Goal: Task Accomplishment & Management: Manage account settings

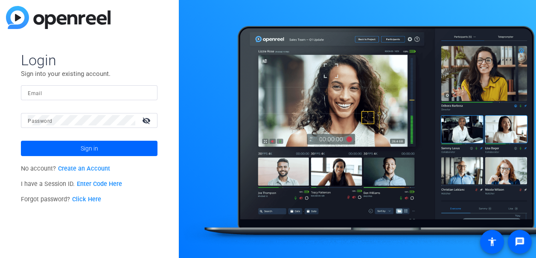
click at [29, 93] on mat-label "Email" at bounding box center [35, 93] width 14 height 6
click at [29, 93] on input "Email" at bounding box center [89, 92] width 123 height 10
type input "[PERSON_NAME][EMAIL_ADDRESS][PERSON_NAME][DOMAIN_NAME]"
click at [45, 118] on mat-label "Password" at bounding box center [40, 121] width 24 height 6
click at [21, 141] on button "Sign in" at bounding box center [89, 148] width 137 height 15
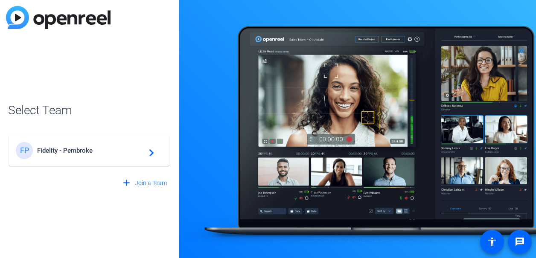
click at [68, 148] on span "Fidelity - Pembroke" at bounding box center [90, 151] width 107 height 8
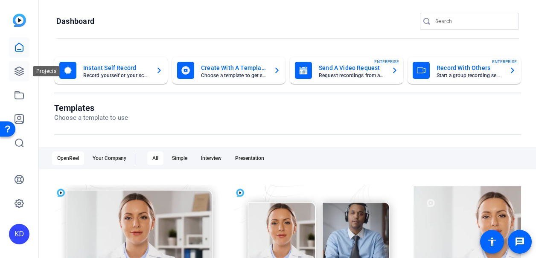
click at [20, 67] on icon at bounding box center [19, 71] width 10 height 10
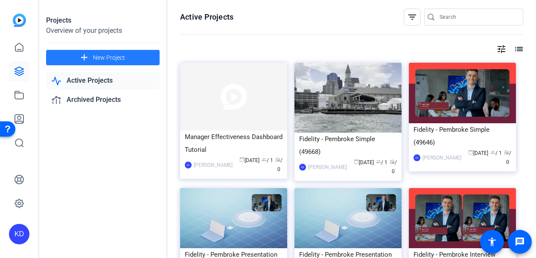
click at [101, 54] on span "New Project" at bounding box center [109, 57] width 32 height 9
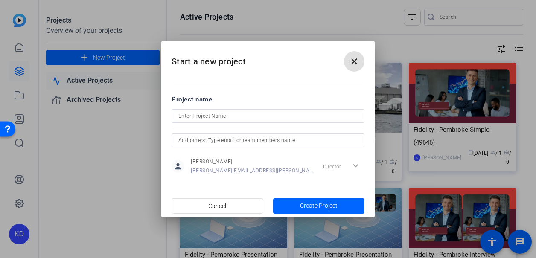
click at [180, 113] on input at bounding box center [267, 116] width 179 height 10
click at [215, 115] on input "Pembroke Priorties" at bounding box center [267, 116] width 179 height 10
click at [242, 113] on input "Pembroke Priorities" at bounding box center [267, 116] width 179 height 10
type input "Pembroke Priorities 2026"
click at [316, 205] on span "Create Project" at bounding box center [319, 205] width 38 height 9
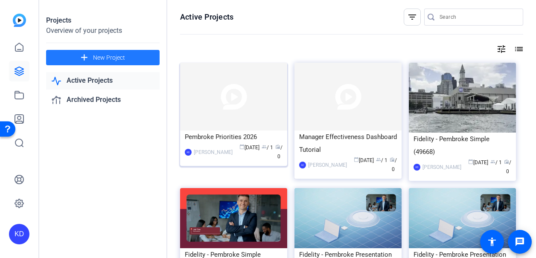
click at [250, 106] on img at bounding box center [233, 97] width 107 height 68
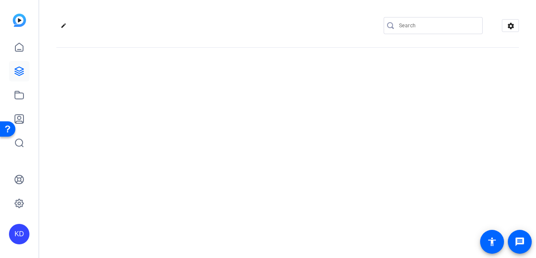
click at [250, 106] on div "edit settings" at bounding box center [287, 129] width 497 height 258
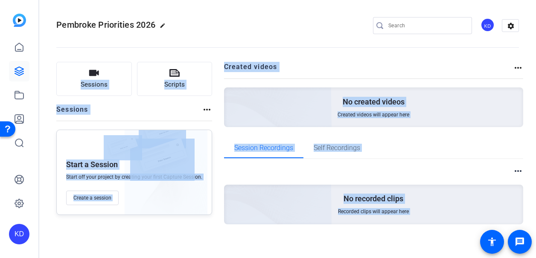
click at [384, 103] on p "No created videos" at bounding box center [374, 102] width 62 height 10
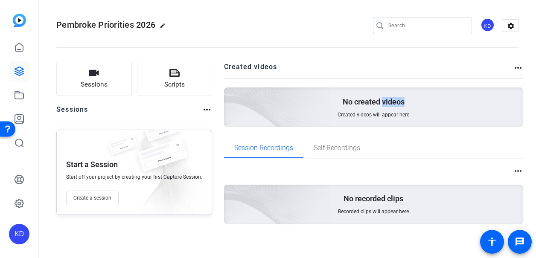
click at [384, 103] on p "No created videos" at bounding box center [374, 102] width 62 height 10
drag, startPoint x: 384, startPoint y: 103, endPoint x: 512, endPoint y: 67, distance: 133.3
click at [513, 67] on mat-icon "more_horiz" at bounding box center [518, 68] width 10 height 10
click at [412, 107] on div at bounding box center [268, 129] width 536 height 258
click at [367, 114] on span "Created videos will appear here" at bounding box center [373, 114] width 72 height 7
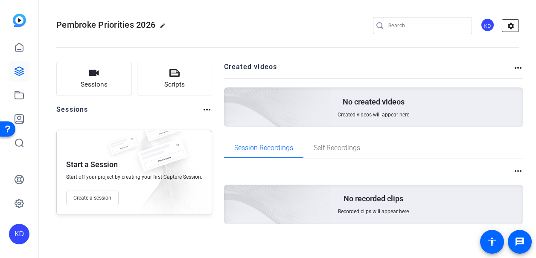
click at [503, 27] on mat-icon "settings" at bounding box center [510, 26] width 17 height 13
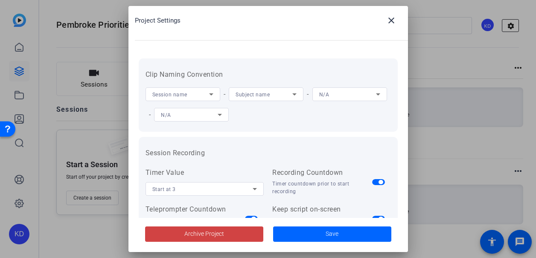
click at [503, 27] on div at bounding box center [268, 129] width 536 height 258
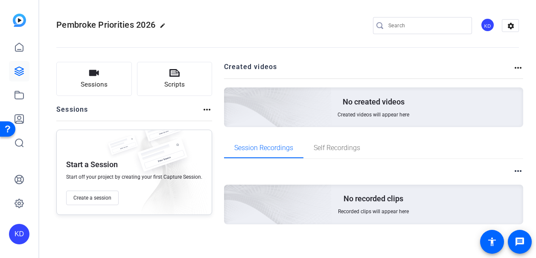
click at [205, 110] on mat-icon "more_horiz" at bounding box center [207, 110] width 10 height 10
click at [205, 110] on div at bounding box center [268, 129] width 536 height 258
click at [513, 65] on mat-icon "more_horiz" at bounding box center [518, 68] width 10 height 10
click at [513, 65] on div at bounding box center [268, 129] width 536 height 258
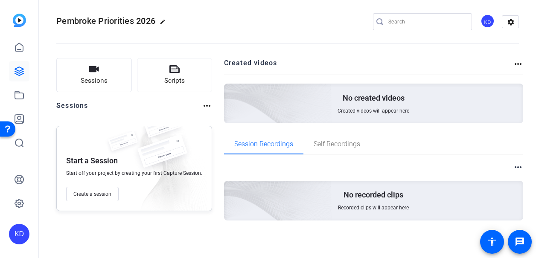
click at [514, 166] on mat-icon "more_horiz" at bounding box center [518, 167] width 10 height 10
click at [514, 166] on div at bounding box center [268, 129] width 536 height 258
click at [15, 47] on icon at bounding box center [19, 47] width 8 height 8
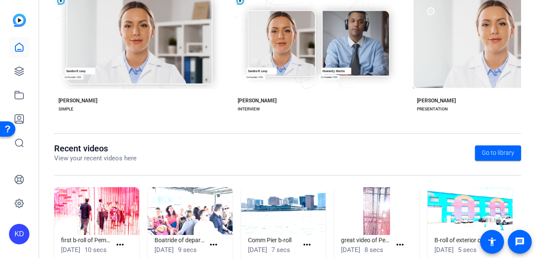
scroll to position [224, 0]
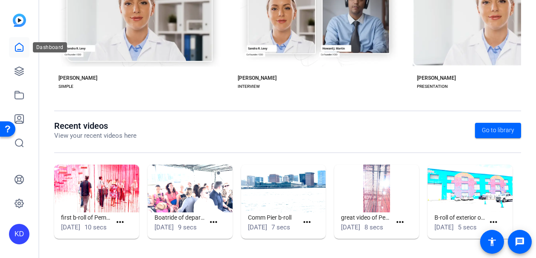
click at [18, 48] on icon at bounding box center [19, 47] width 10 height 10
click at [16, 18] on img at bounding box center [19, 20] width 13 height 13
click at [497, 126] on span "Go to library" at bounding box center [498, 130] width 32 height 9
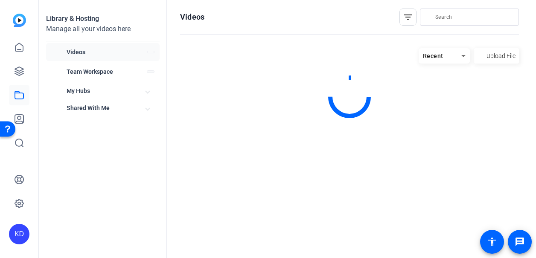
scroll to position [0, 0]
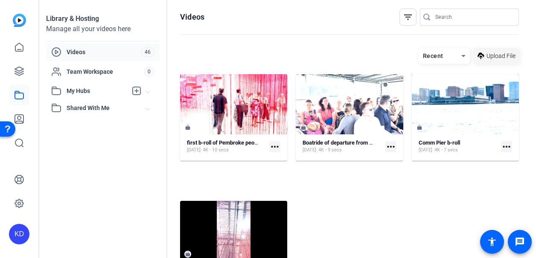
click at [493, 53] on span "Upload File" at bounding box center [500, 56] width 29 height 9
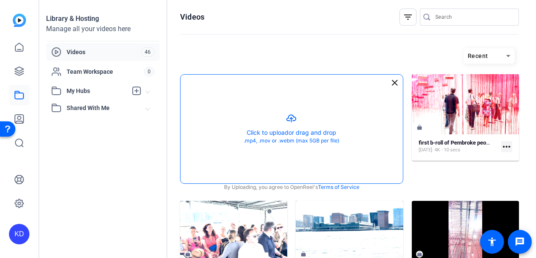
click at [364, 104] on button "button" at bounding box center [291, 129] width 222 height 109
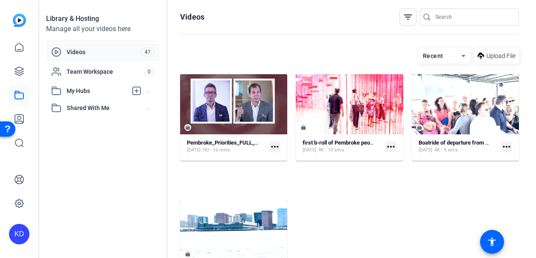
click at [280, 152] on mat-icon "more_horiz" at bounding box center [274, 146] width 11 height 11
click at [286, 177] on div at bounding box center [268, 129] width 536 height 258
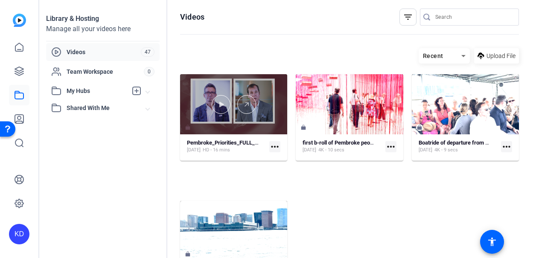
click at [287, 114] on div at bounding box center [233, 104] width 107 height 19
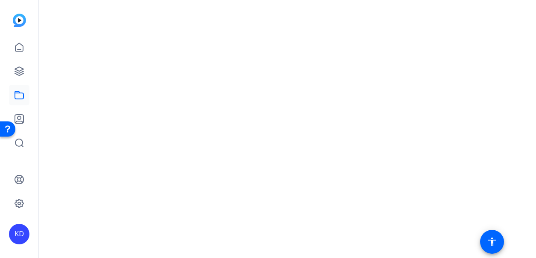
click at [293, 125] on mat-drawer-content at bounding box center [285, 129] width 492 height 258
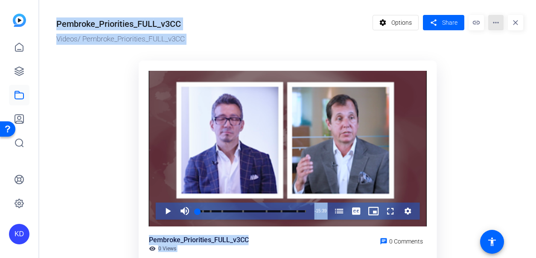
click at [491, 22] on mat-icon "more_horiz" at bounding box center [495, 22] width 15 height 15
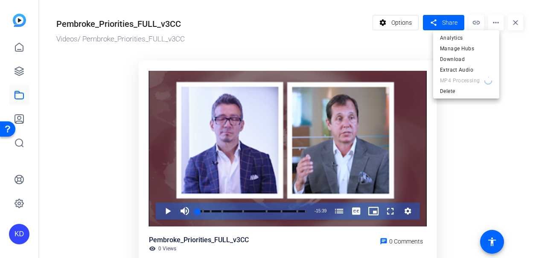
click at [270, 25] on div at bounding box center [268, 129] width 536 height 258
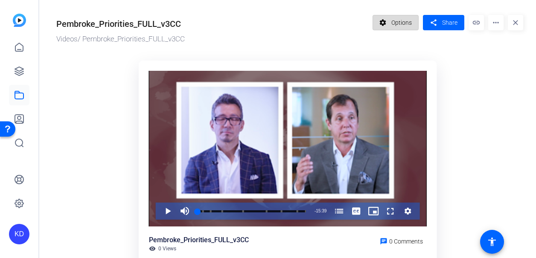
click at [401, 20] on span "Options" at bounding box center [401, 23] width 20 height 16
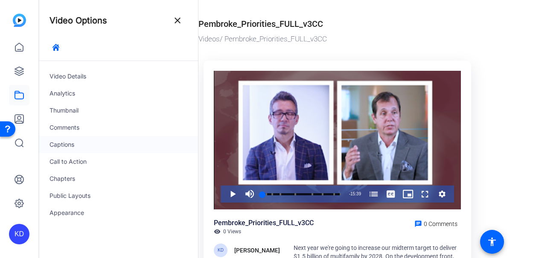
click at [62, 144] on div "Captions" at bounding box center [118, 144] width 159 height 17
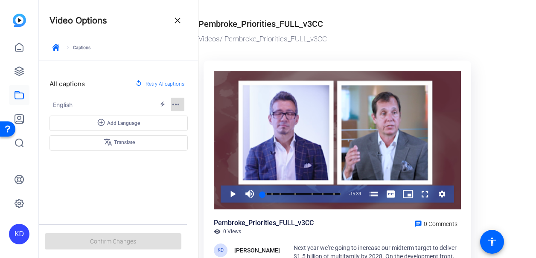
click at [172, 103] on mat-icon "more_horiz" at bounding box center [176, 104] width 10 height 10
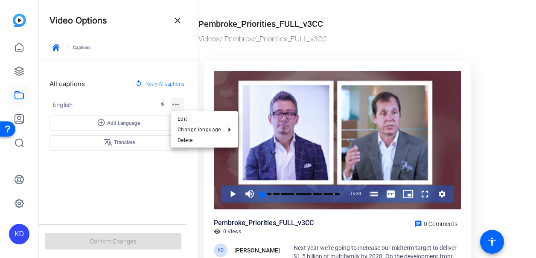
click at [172, 103] on div at bounding box center [268, 129] width 536 height 258
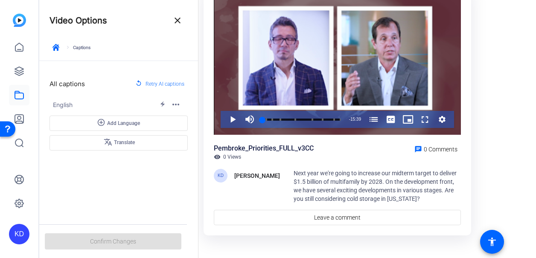
scroll to position [81, 0]
